Goal: Task Accomplishment & Management: Manage account settings

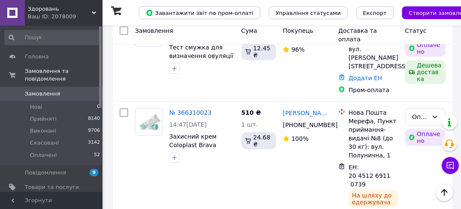
scroll to position [68, 0]
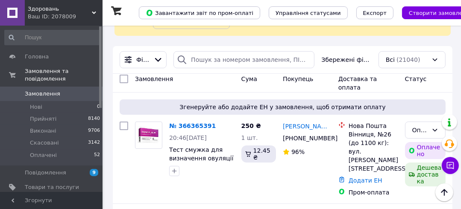
drag, startPoint x: 55, startPoint y: 176, endPoint x: 135, endPoint y: 150, distance: 84.5
click at [55, 184] on span "Товари та послуги" at bounding box center [52, 188] width 54 height 8
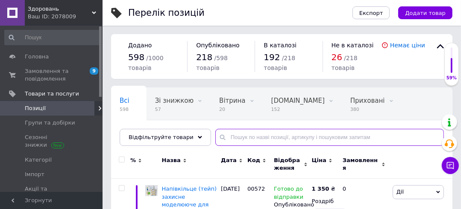
click at [266, 140] on input "text" at bounding box center [329, 137] width 228 height 17
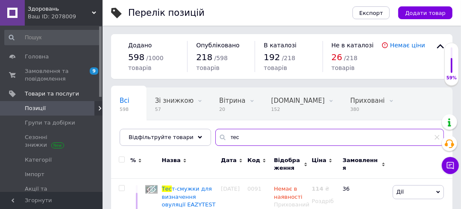
type input "тест"
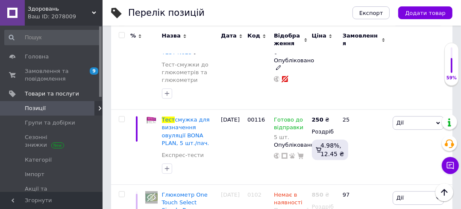
scroll to position [1576, 0]
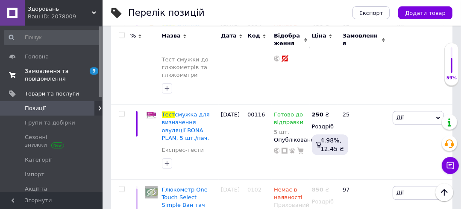
click at [54, 79] on span "Замовлення та повідомлення" at bounding box center [52, 74] width 54 height 15
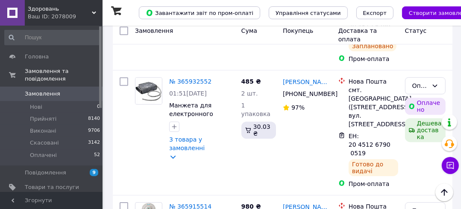
scroll to position [1878, 0]
